Goal: Navigation & Orientation: Understand site structure

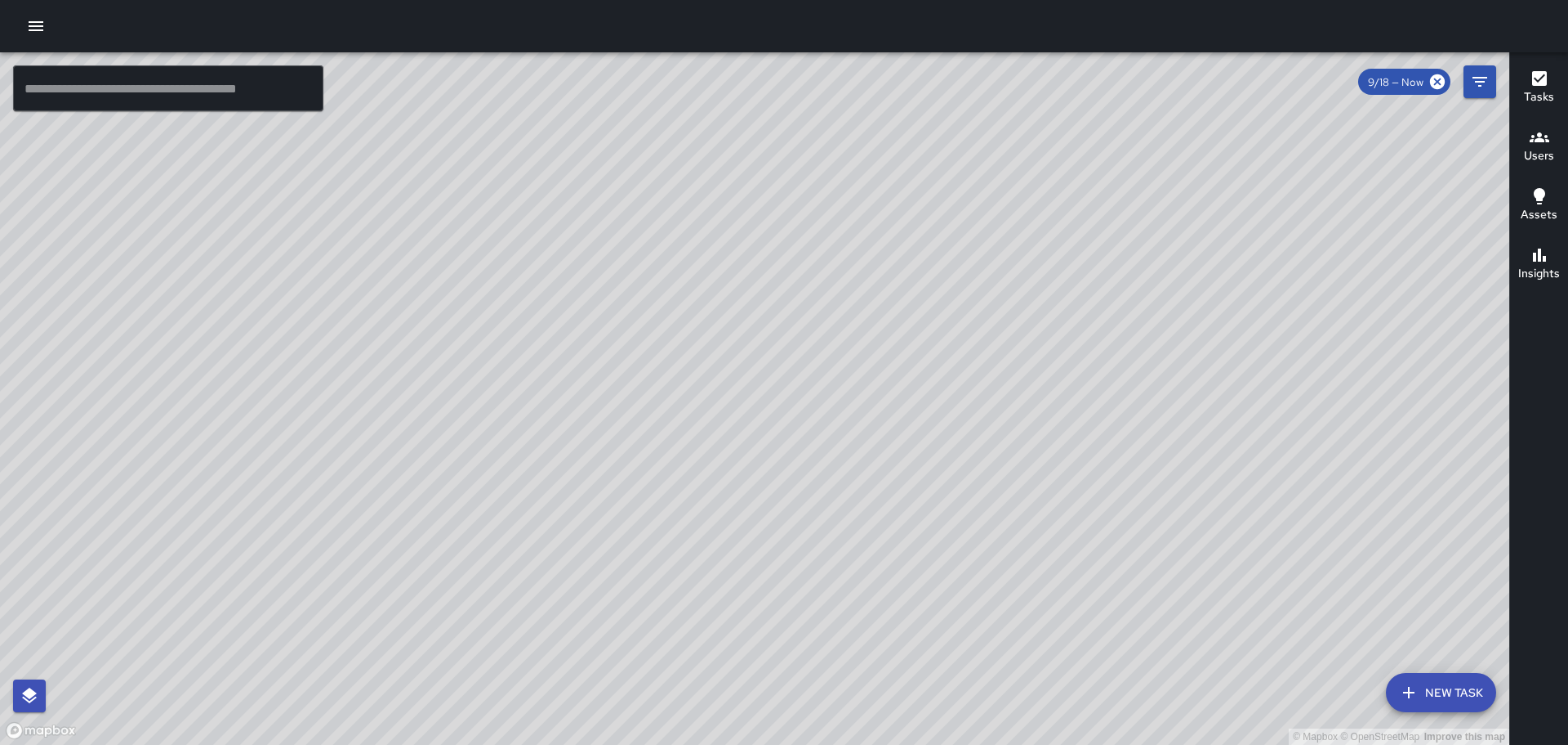
drag, startPoint x: 927, startPoint y: 618, endPoint x: 953, endPoint y: 446, distance: 174.0
click at [953, 446] on div "© Mapbox © OpenStreetMap Improve this map" at bounding box center [754, 398] width 1509 height 692
drag, startPoint x: 557, startPoint y: 550, endPoint x: 966, endPoint y: 277, distance: 491.7
click at [968, 278] on div "© Mapbox © OpenStreetMap Improve this map" at bounding box center [754, 398] width 1509 height 692
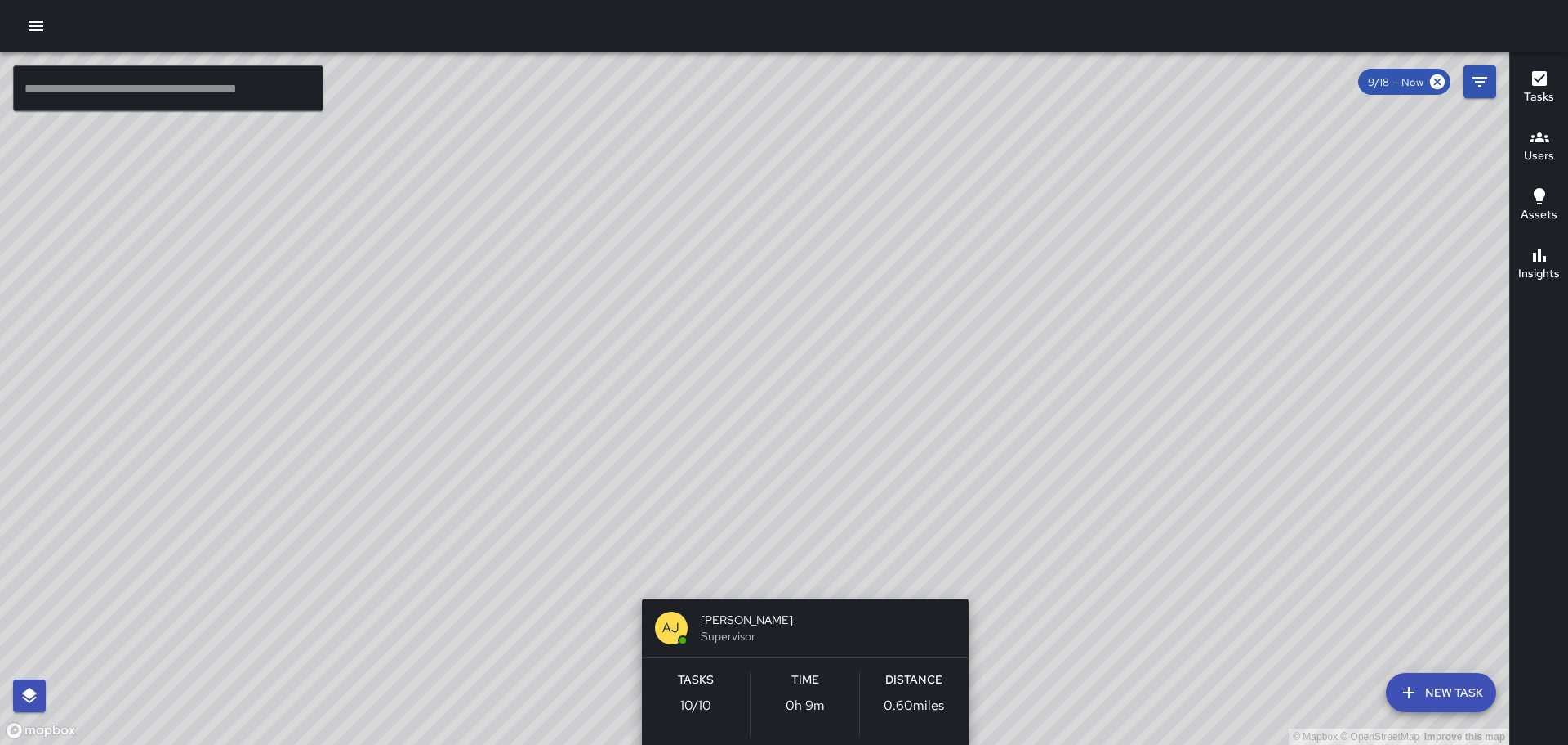
click at [801, 574] on div "© Mapbox © OpenStreetMap Improve this map [PERSON_NAME] [PERSON_NAME] Superviso…" at bounding box center [754, 398] width 1509 height 692
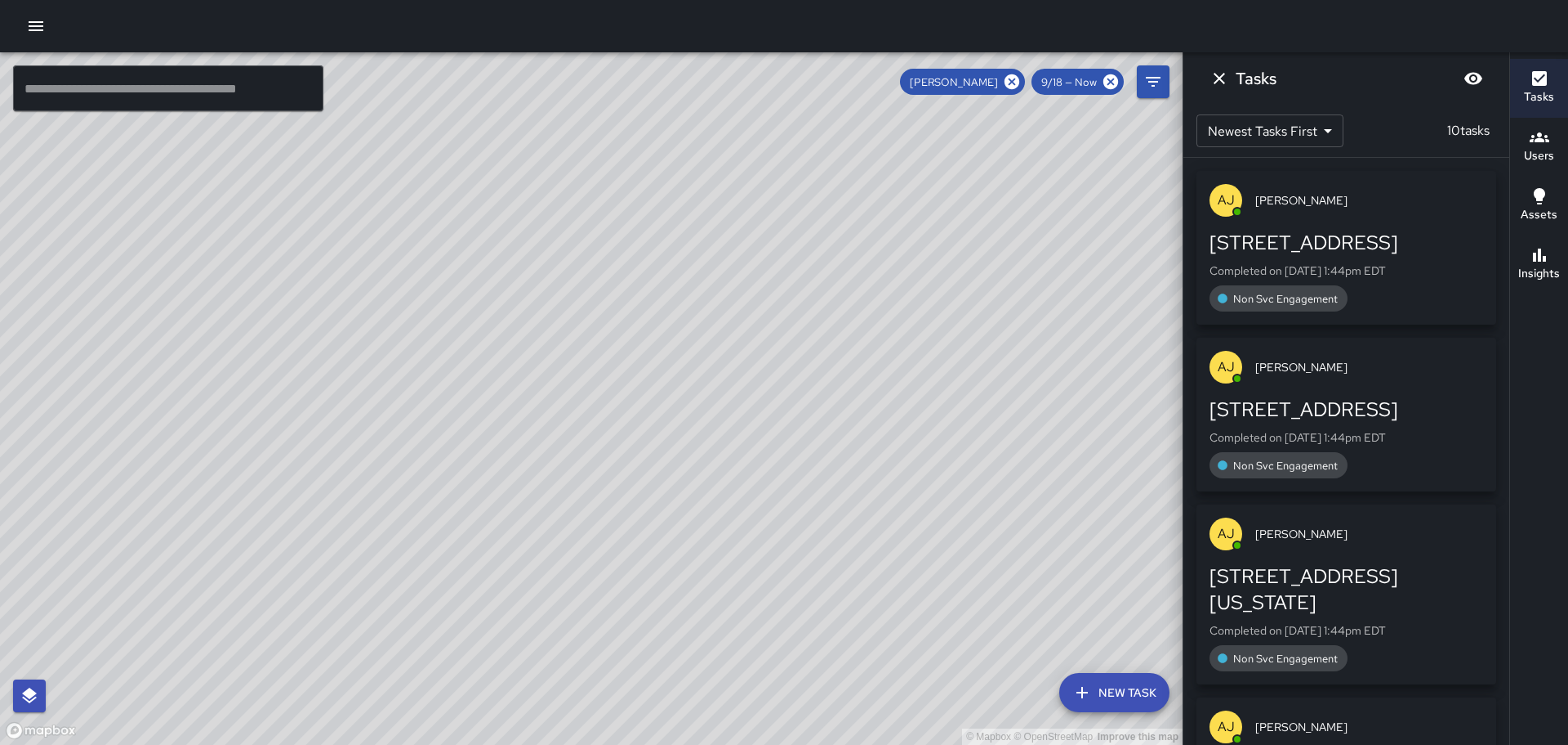
drag, startPoint x: 428, startPoint y: 514, endPoint x: 617, endPoint y: 666, distance: 242.5
click at [613, 662] on div "© Mapbox © OpenStreetMap Improve this map" at bounding box center [591, 398] width 1183 height 692
drag, startPoint x: 666, startPoint y: 472, endPoint x: 676, endPoint y: 633, distance: 161.3
click at [676, 633] on div "© Mapbox © OpenStreetMap Improve this map" at bounding box center [591, 398] width 1183 height 692
click at [1215, 82] on icon "Dismiss" at bounding box center [1219, 78] width 20 height 20
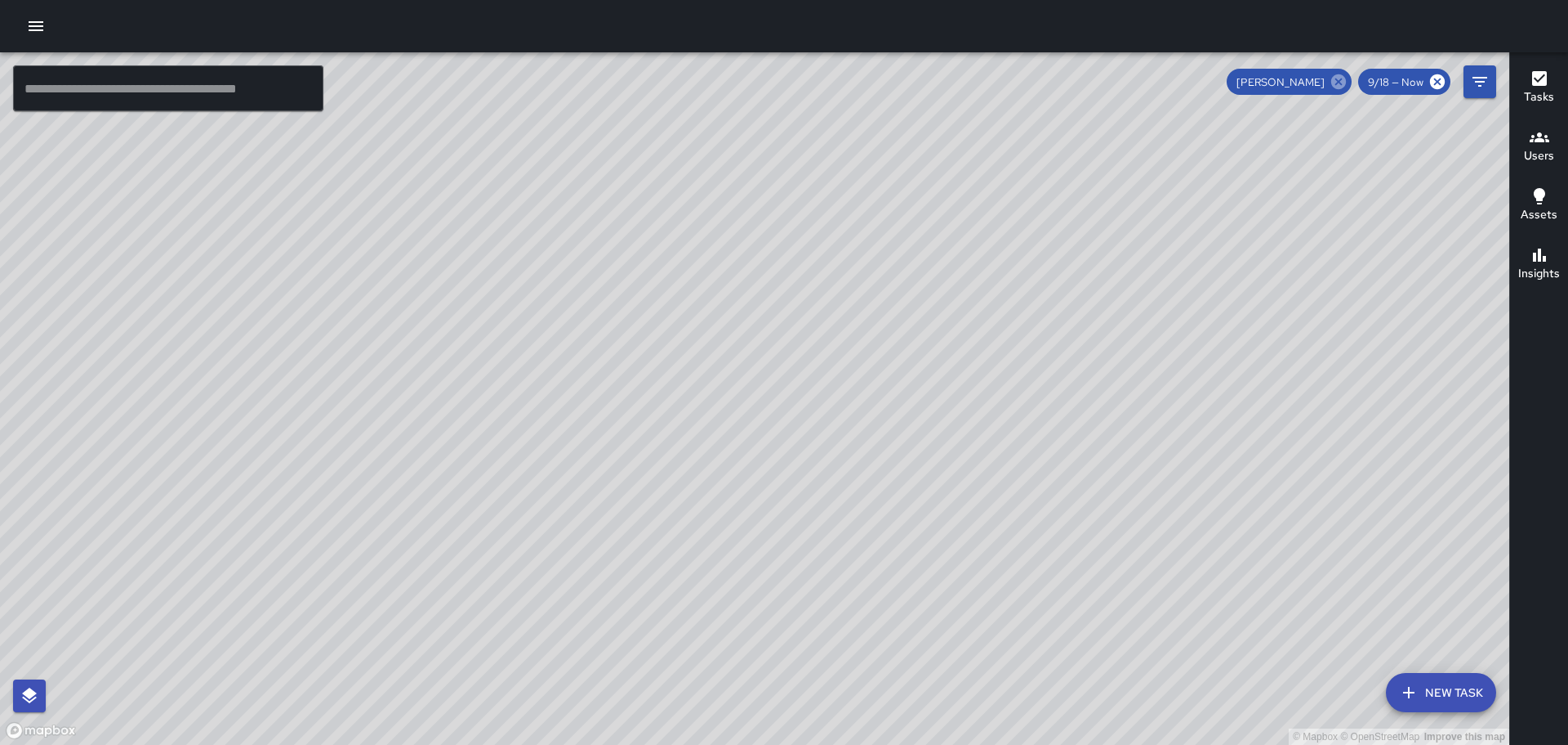
click at [1338, 84] on icon at bounding box center [1339, 82] width 15 height 15
